Goal: Task Accomplishment & Management: Complete application form

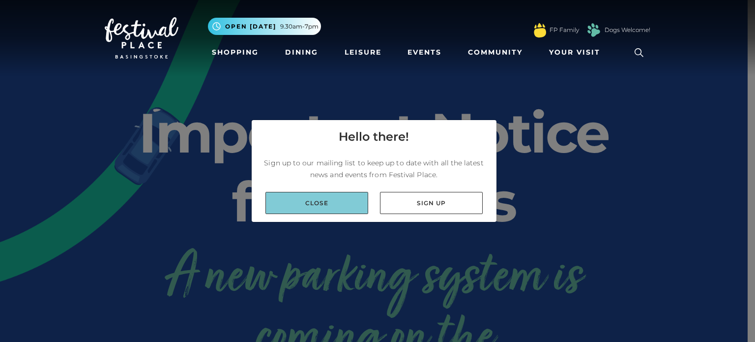
click at [320, 208] on link "Close" at bounding box center [316, 203] width 103 height 22
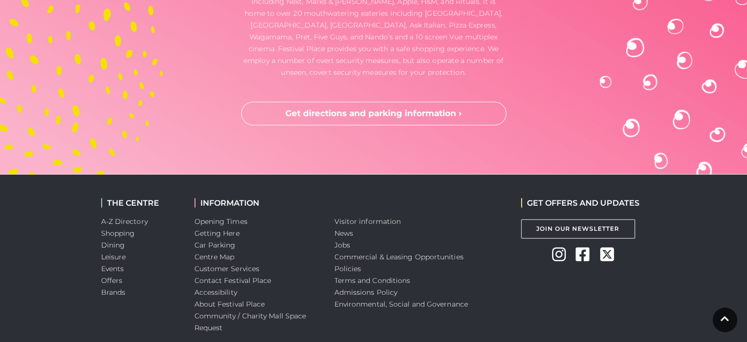
scroll to position [2683, 0]
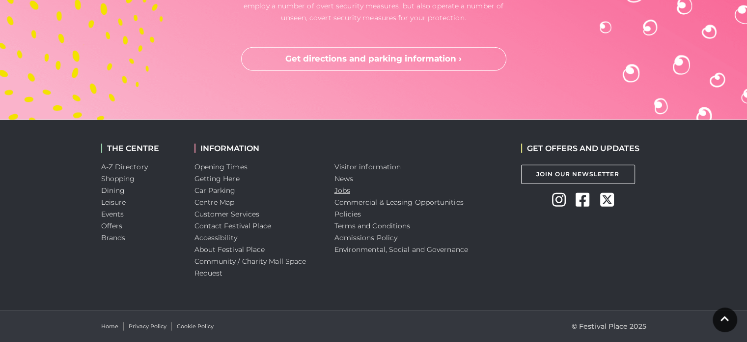
click at [342, 186] on link "Jobs" at bounding box center [343, 190] width 16 height 9
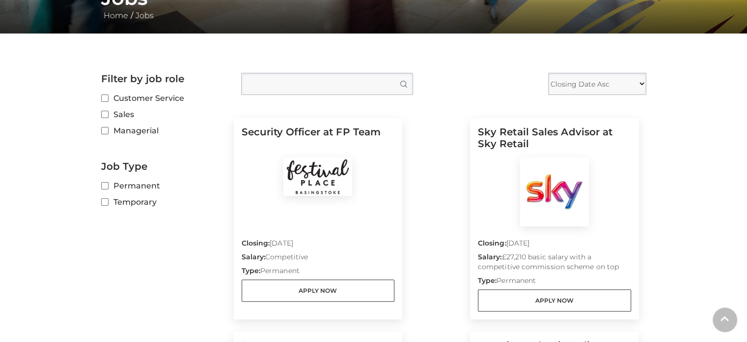
scroll to position [252, 0]
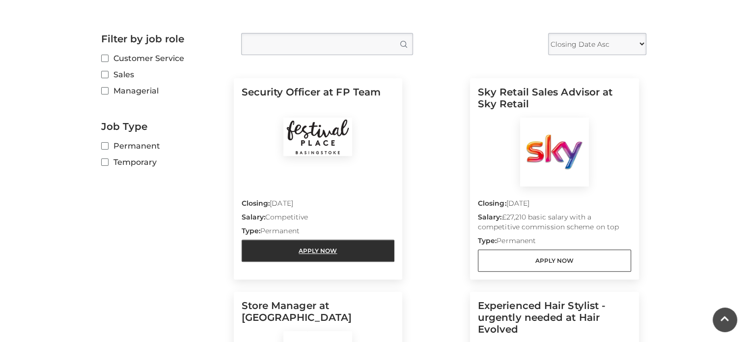
click at [366, 243] on link "Apply Now" at bounding box center [318, 250] width 153 height 22
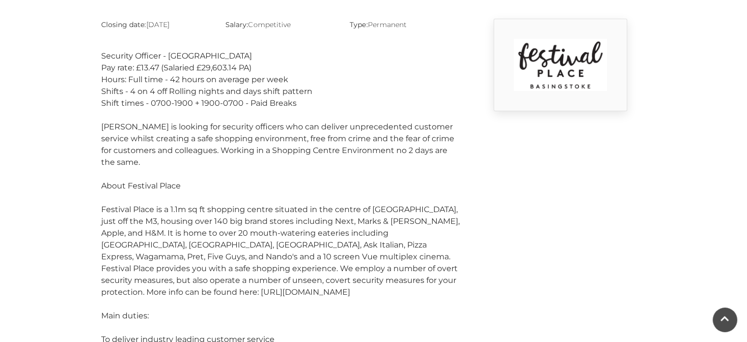
scroll to position [275, 0]
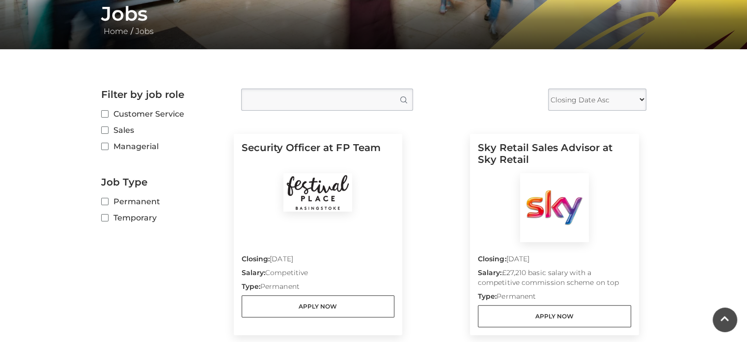
scroll to position [191, 0]
